Goal: Task Accomplishment & Management: Use online tool/utility

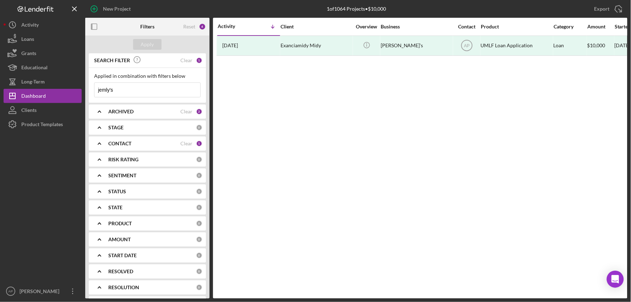
drag, startPoint x: 148, startPoint y: 89, endPoint x: 91, endPoint y: 91, distance: 56.5
click at [91, 91] on div "Applied in combination with filters below jemly's Icon/Menu Close" at bounding box center [147, 85] width 117 height 35
click at [141, 44] on div "Apply" at bounding box center [147, 44] width 13 height 11
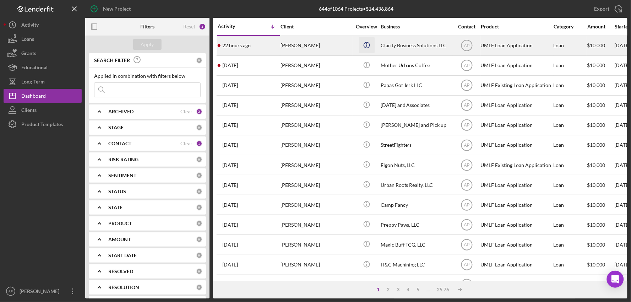
click at [365, 40] on icon "Icon/Info" at bounding box center [367, 45] width 16 height 16
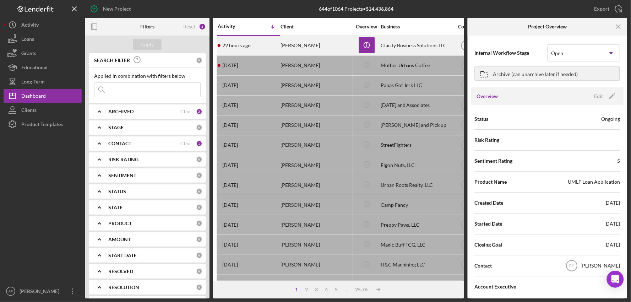
click at [308, 47] on div "[PERSON_NAME]" at bounding box center [316, 45] width 71 height 19
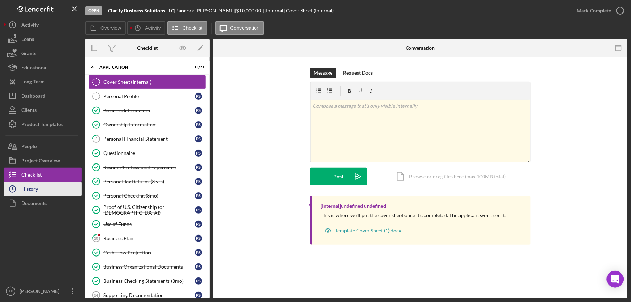
click at [67, 189] on button "Icon/History History" at bounding box center [43, 189] width 78 height 14
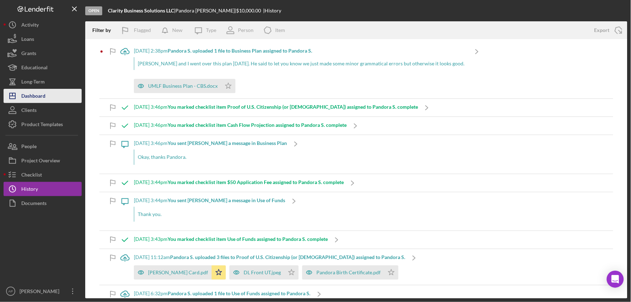
click at [26, 99] on div "Dashboard" at bounding box center [33, 97] width 24 height 16
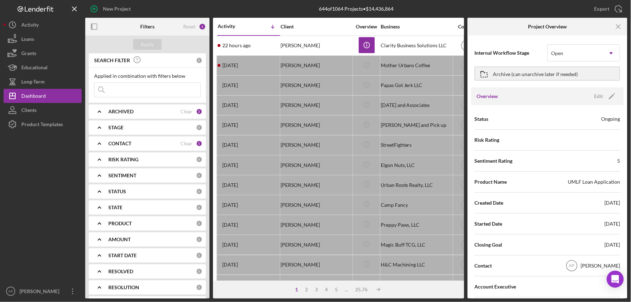
click at [45, 174] on div at bounding box center [43, 207] width 78 height 153
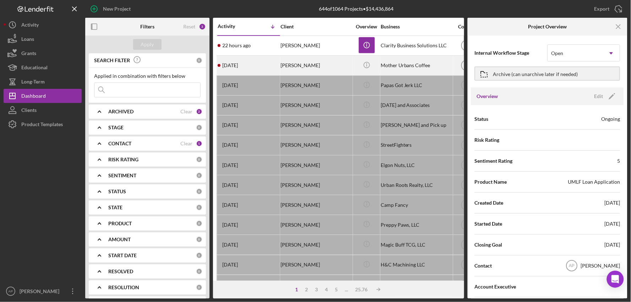
click at [246, 64] on div "[DATE] [PERSON_NAME]" at bounding box center [249, 65] width 62 height 19
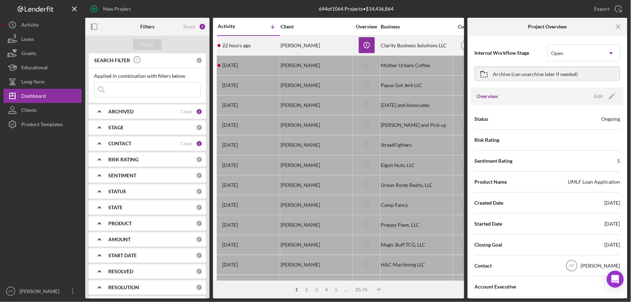
click at [299, 44] on div "[PERSON_NAME]" at bounding box center [316, 45] width 71 height 19
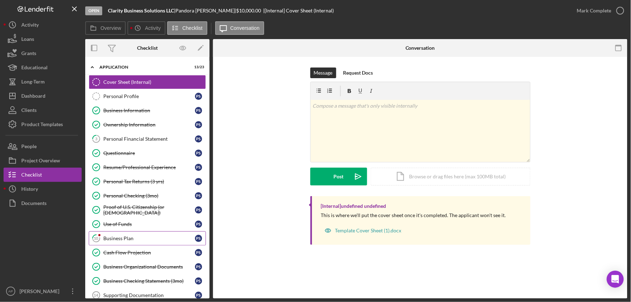
click at [121, 239] on div "Business Plan" at bounding box center [149, 238] width 92 height 6
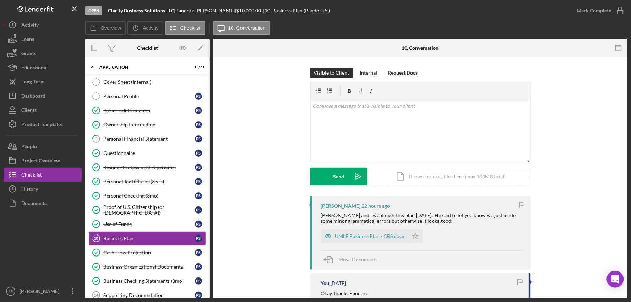
click at [354, 237] on div "UMLF Business Plan - CBS.docx" at bounding box center [370, 236] width 70 height 6
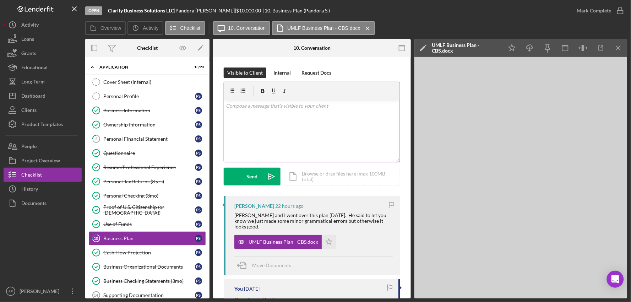
click at [308, 121] on div "v Color teal Color pink Remove color Add row above Add row below Add column bef…" at bounding box center [312, 131] width 176 height 62
click at [249, 178] on div "Send" at bounding box center [252, 177] width 11 height 18
